Goal: Find specific page/section: Find specific page/section

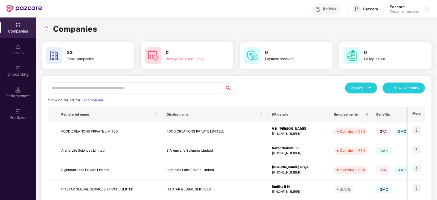
click at [105, 87] on input "text" at bounding box center [136, 88] width 177 height 11
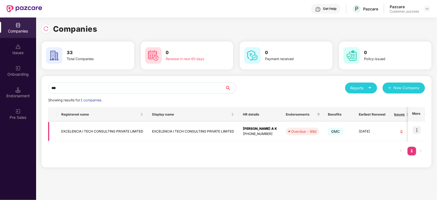
type input "***"
click at [219, 133] on td "EXCELENCIA I TECH CONSULTING PRIVATE LIMITED" at bounding box center [193, 131] width 91 height 19
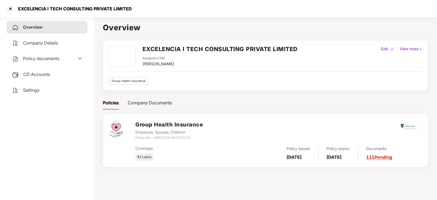
click at [386, 157] on link "111 Pending" at bounding box center [379, 156] width 26 height 5
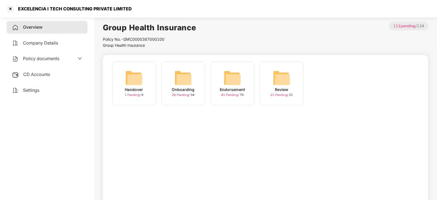
click at [241, 84] on div "Endorsement 61 Pending / 70" at bounding box center [233, 84] width 44 height 44
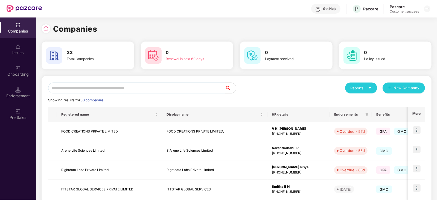
click at [87, 90] on input "text" at bounding box center [136, 88] width 177 height 11
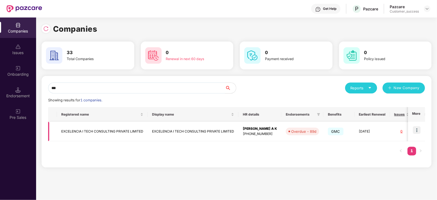
type input "***"
click at [418, 129] on img at bounding box center [417, 130] width 8 height 8
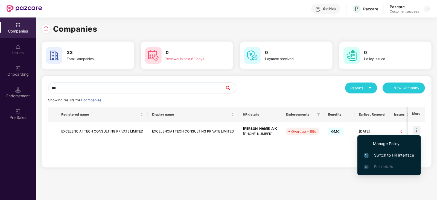
click at [398, 153] on span "Switch to HR interface" at bounding box center [389, 155] width 50 height 6
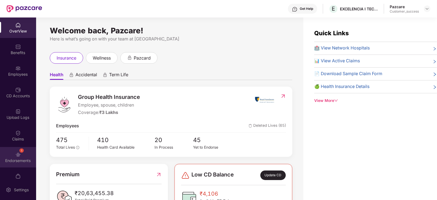
click at [11, 159] on div "Endorsements" at bounding box center [18, 160] width 36 height 5
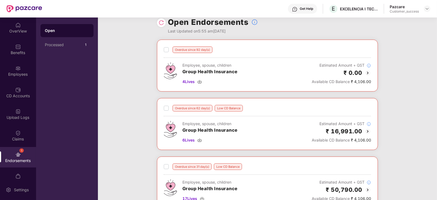
scroll to position [8, 0]
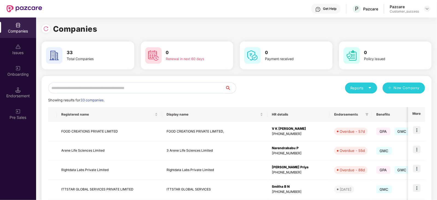
click at [79, 85] on input "text" at bounding box center [136, 88] width 177 height 11
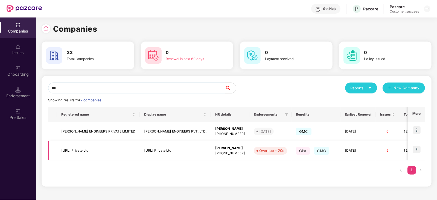
type input "***"
click at [215, 151] on div "[PHONE_NUMBER]" at bounding box center [230, 153] width 30 height 5
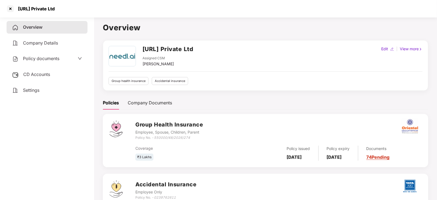
scroll to position [40, 0]
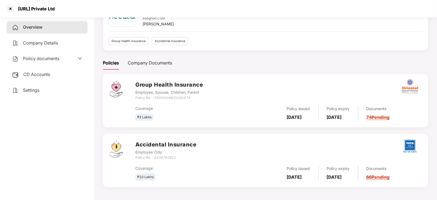
click at [390, 116] on link "74 Pending" at bounding box center [377, 117] width 23 height 5
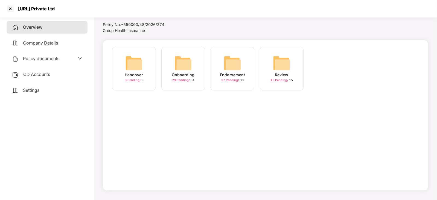
click at [234, 65] on img at bounding box center [232, 62] width 17 height 17
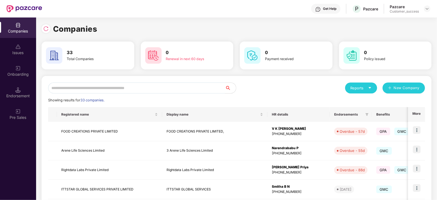
click at [144, 87] on input "text" at bounding box center [136, 88] width 177 height 11
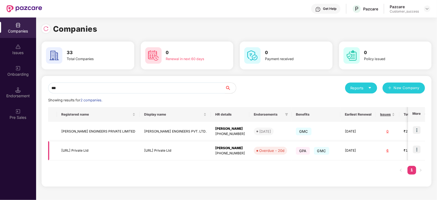
type input "***"
click at [418, 149] on img at bounding box center [417, 150] width 8 height 8
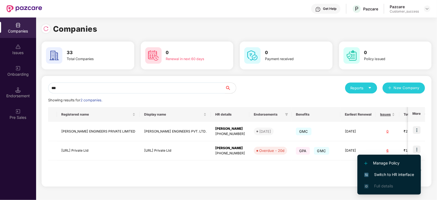
click at [394, 172] on span "Switch to HR interface" at bounding box center [389, 175] width 50 height 6
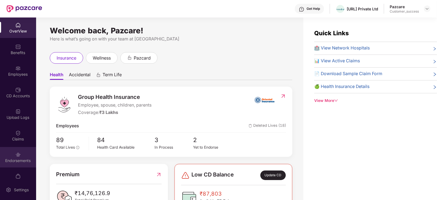
click at [11, 156] on div "Endorsements" at bounding box center [18, 157] width 36 height 21
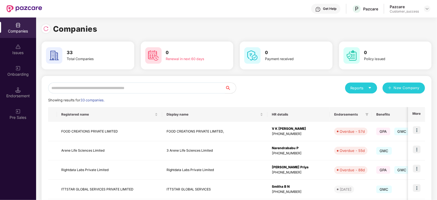
click at [76, 88] on input "text" at bounding box center [136, 88] width 177 height 11
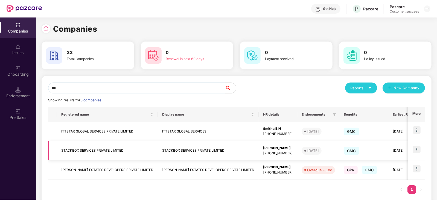
type input "***"
click at [264, 150] on div "[PERSON_NAME]" at bounding box center [278, 148] width 30 height 5
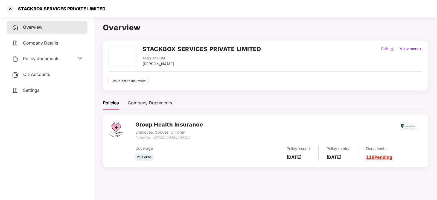
scroll to position [15, 0]
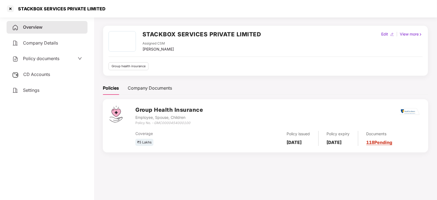
click at [384, 142] on link "118 Pending" at bounding box center [379, 142] width 26 height 5
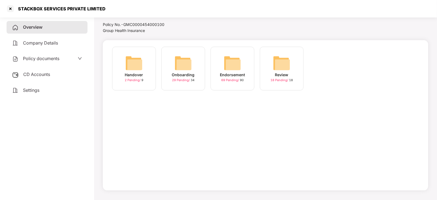
click at [241, 69] on img at bounding box center [232, 62] width 17 height 17
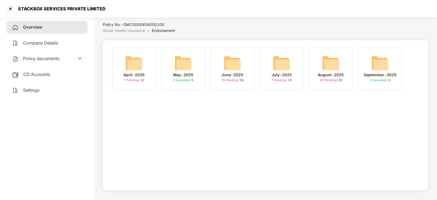
click at [241, 69] on img at bounding box center [232, 62] width 17 height 17
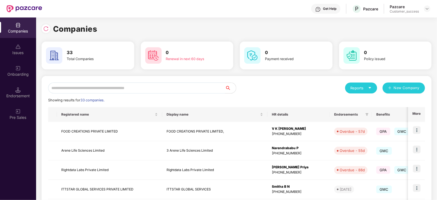
click at [104, 87] on input "text" at bounding box center [136, 88] width 177 height 11
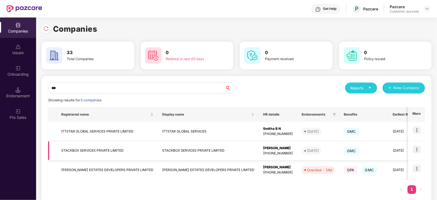
type input "***"
click at [418, 150] on img at bounding box center [417, 150] width 8 height 8
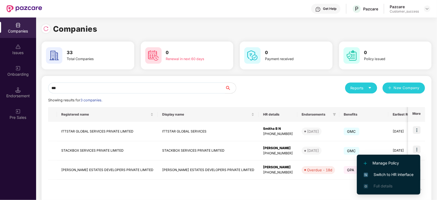
click at [402, 174] on span "Switch to HR interface" at bounding box center [389, 175] width 50 height 6
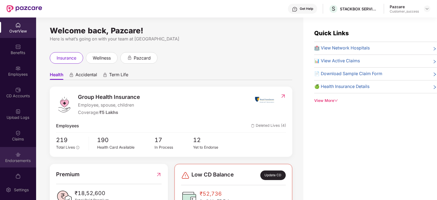
click at [14, 155] on div "Endorsements" at bounding box center [18, 157] width 36 height 21
